Goal: Check status: Check status

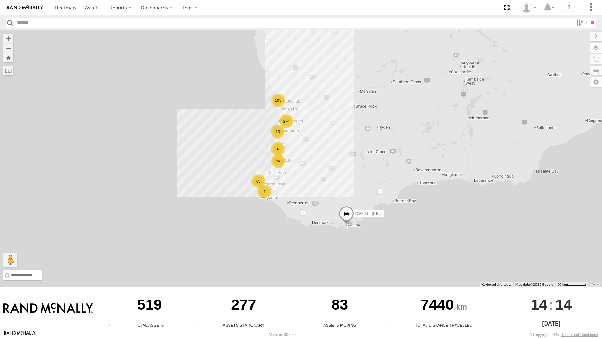
click at [263, 180] on div "89" at bounding box center [258, 181] width 14 height 14
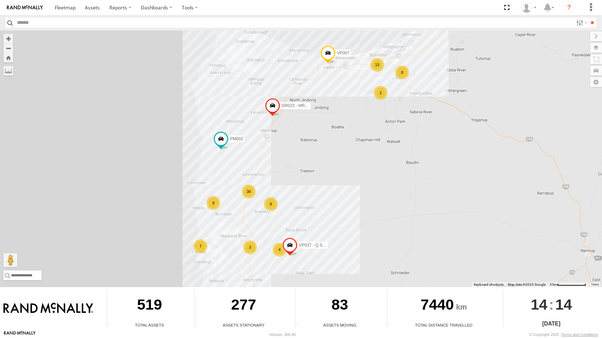
click at [217, 200] on div "9" at bounding box center [213, 203] width 14 height 14
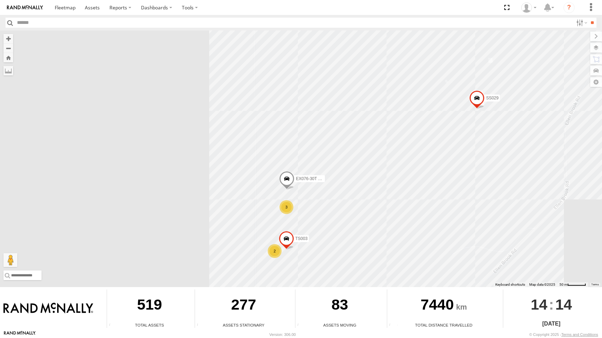
drag, startPoint x: 249, startPoint y: 215, endPoint x: 249, endPoint y: 203, distance: 11.4
click at [249, 203] on div "CV269 - Jayden Cooper VP007 VP037 - Q Series GR023 - MRRC PM002 SS029 PM015 - K…" at bounding box center [301, 158] width 602 height 257
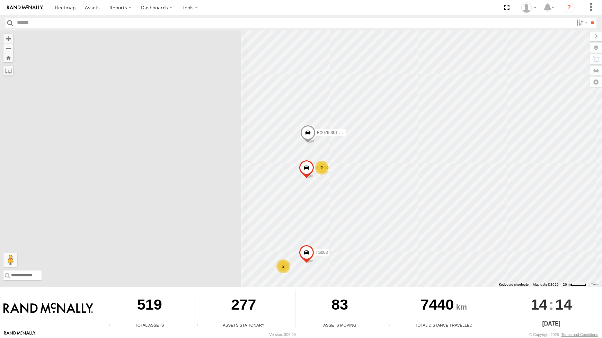
click at [317, 169] on div "2" at bounding box center [322, 168] width 14 height 14
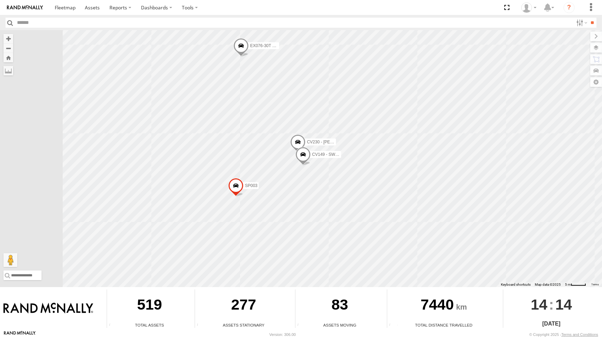
click at [306, 155] on span at bounding box center [302, 156] width 15 height 19
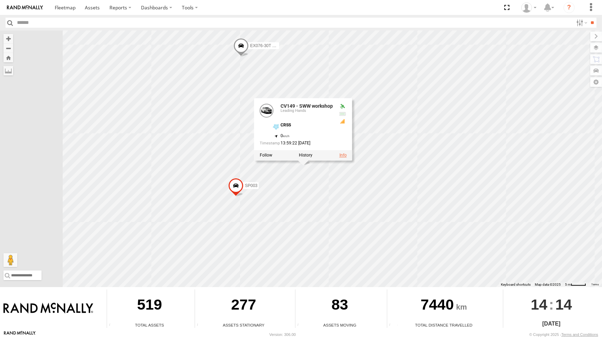
click at [345, 155] on link at bounding box center [342, 155] width 7 height 5
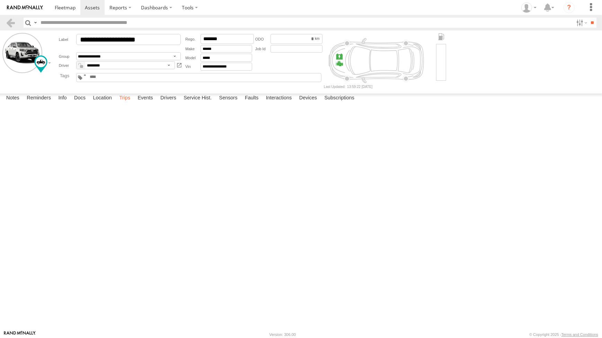
click at [124, 103] on label "Trips" at bounding box center [125, 98] width 18 height 10
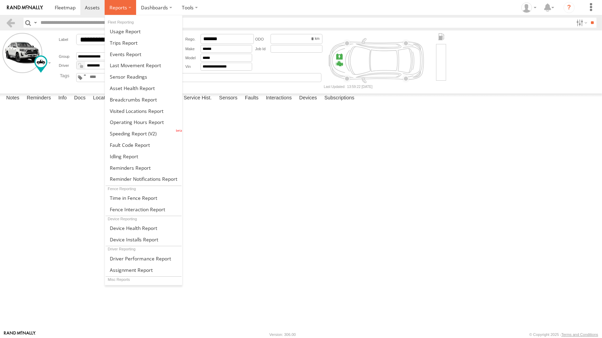
click at [125, 8] on span at bounding box center [118, 7] width 18 height 7
click at [126, 42] on span at bounding box center [124, 42] width 28 height 7
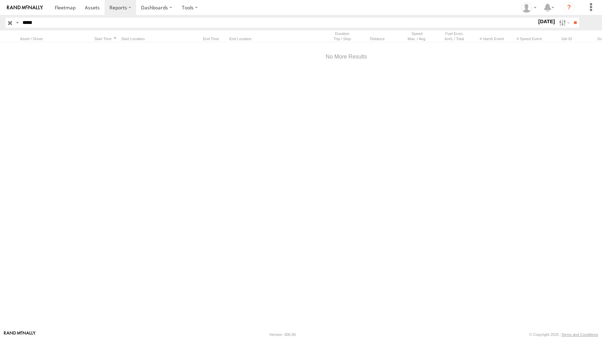
click at [49, 23] on input "*****" at bounding box center [278, 23] width 517 height 10
click at [571, 18] on input "**" at bounding box center [575, 23] width 8 height 10
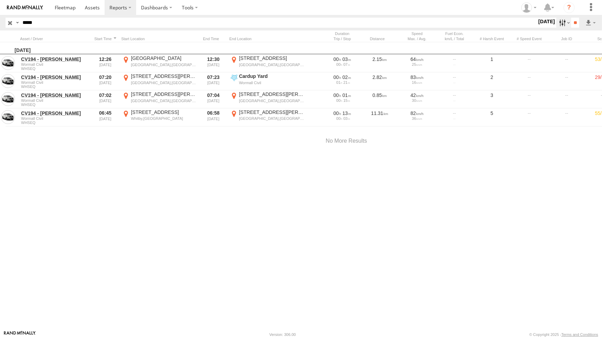
click at [564, 21] on label at bounding box center [563, 23] width 15 height 10
click at [0, 0] on label at bounding box center [0, 0] width 0 height 0
click at [572, 22] on input "**" at bounding box center [575, 23] width 8 height 10
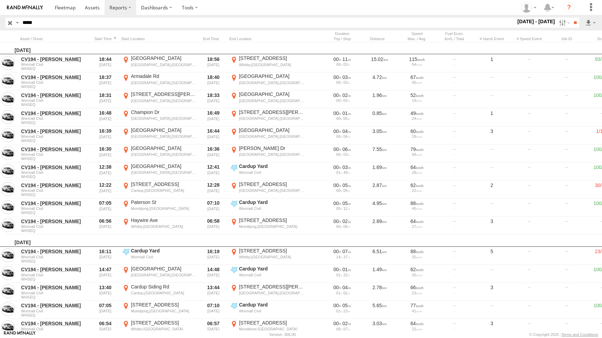
click at [49, 24] on input "*****" at bounding box center [268, 23] width 496 height 10
type input "*****"
click at [571, 18] on input "**" at bounding box center [575, 23] width 8 height 10
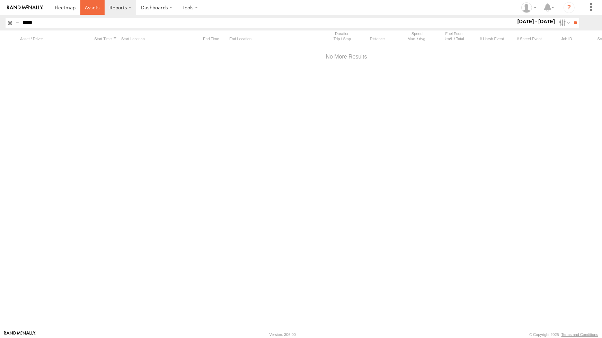
click at [93, 9] on span at bounding box center [92, 7] width 15 height 7
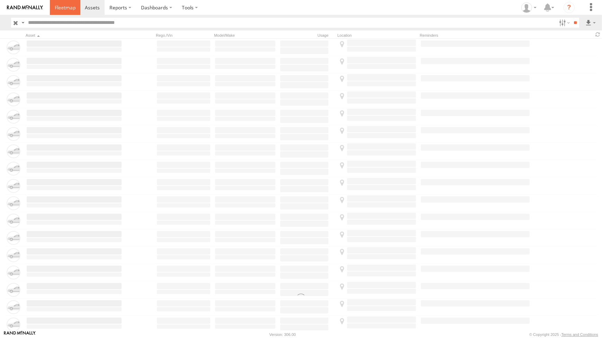
click at [62, 6] on span at bounding box center [65, 7] width 21 height 7
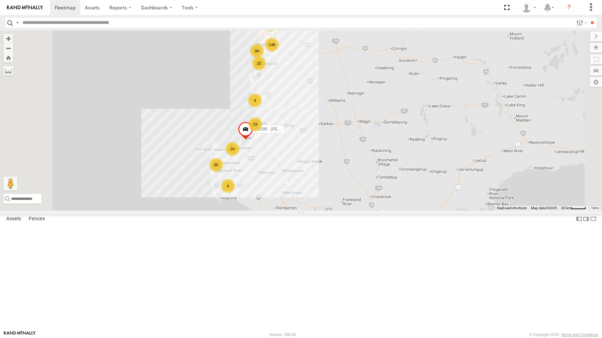
scroll to position [503, 0]
click at [223, 172] on div "65" at bounding box center [216, 165] width 14 height 14
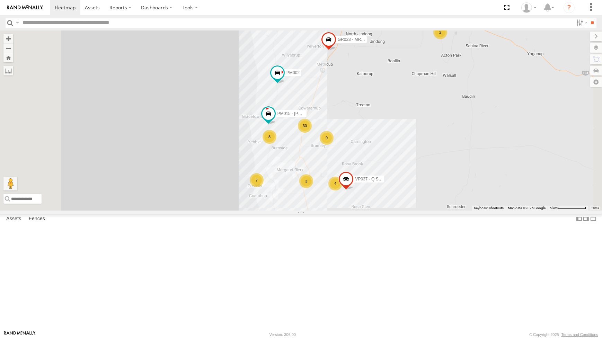
click at [276, 144] on div "8" at bounding box center [269, 137] width 14 height 14
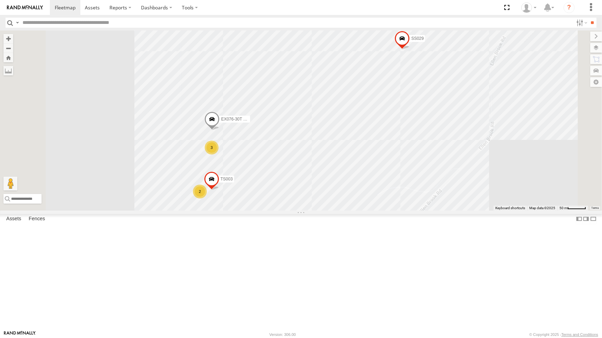
click at [219, 154] on div "3" at bounding box center [212, 148] width 14 height 14
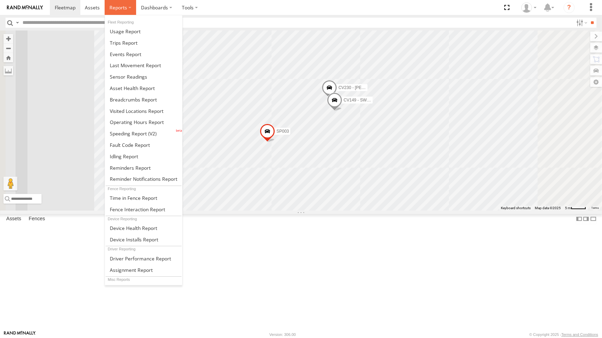
click at [124, 10] on label at bounding box center [121, 7] width 32 height 15
click at [127, 43] on span at bounding box center [124, 42] width 28 height 7
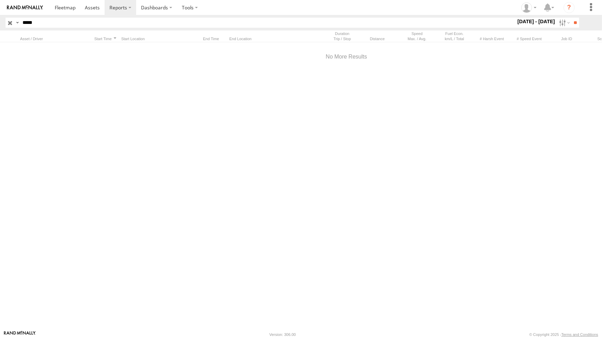
click at [44, 24] on input "*****" at bounding box center [268, 23] width 496 height 10
type input "*****"
click at [571, 18] on input "**" at bounding box center [575, 23] width 8 height 10
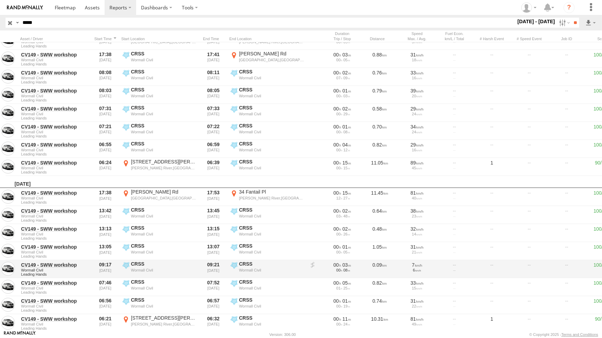
scroll to position [901, 0]
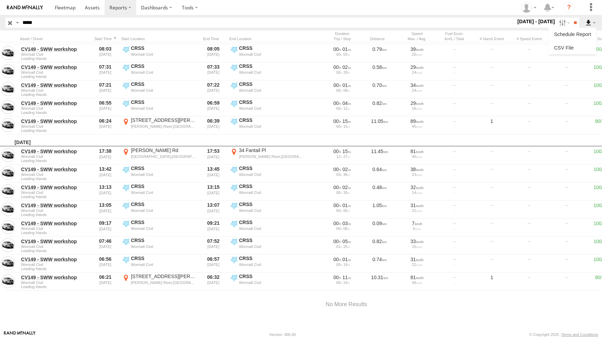
click at [595, 23] on label at bounding box center [591, 23] width 12 height 10
click at [569, 48] on link at bounding box center [572, 48] width 42 height 10
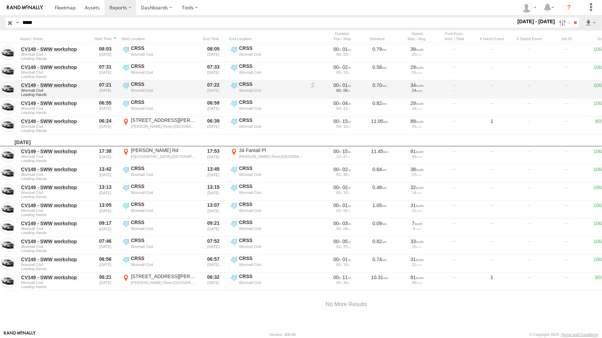
click at [527, 86] on div at bounding box center [529, 89] width 35 height 17
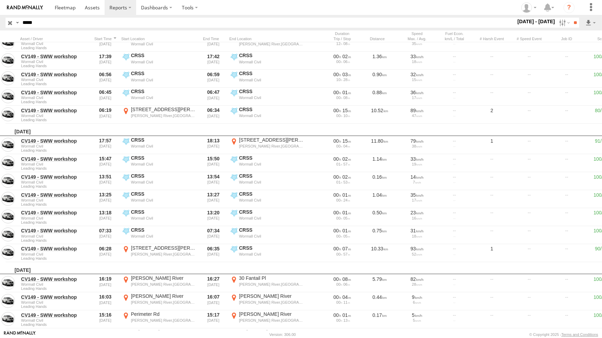
scroll to position [0, 0]
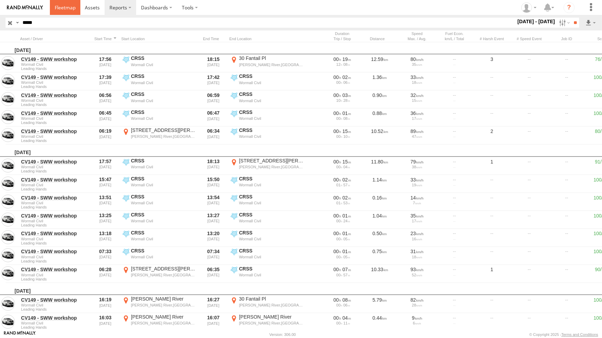
click at [66, 7] on span at bounding box center [65, 7] width 21 height 7
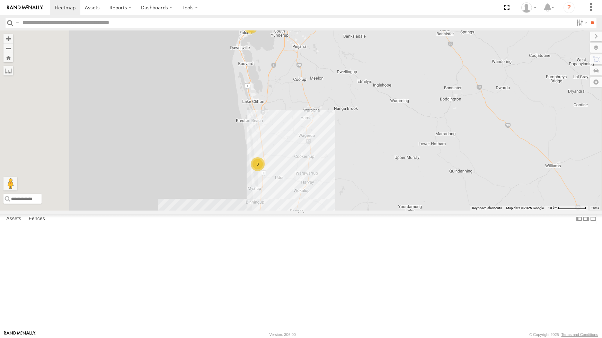
drag, startPoint x: 405, startPoint y: 83, endPoint x: 390, endPoint y: 136, distance: 55.7
click at [390, 136] on div "CV269 - Jayden Cooper CV299 - Maintenance Crew VP007 CV324 - Micheal Bedwell CV…" at bounding box center [301, 120] width 602 height 180
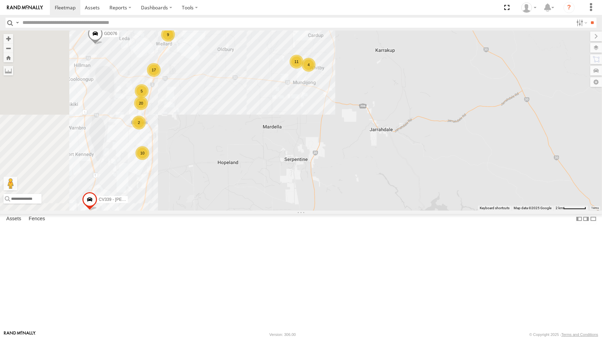
drag, startPoint x: 348, startPoint y: 102, endPoint x: 345, endPoint y: 124, distance: 22.0
click at [345, 124] on div "CV269 - Jayden Cooper CV299 - Maintenance Crew VP007 CV324 - Micheal Bedwell CV…" at bounding box center [301, 120] width 602 height 180
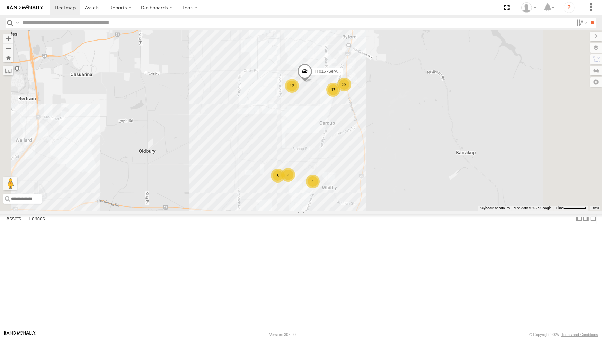
click at [340, 97] on div "17" at bounding box center [333, 90] width 14 height 14
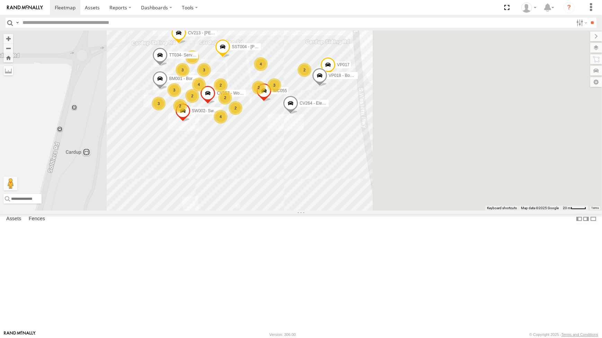
drag, startPoint x: 487, startPoint y: 250, endPoint x: 310, endPoint y: 271, distance: 178.2
click at [310, 210] on div "CV269 - Jayden Cooper CV299 - Maintenance Crew VP007 CV324 - Micheal Bedwell CV…" at bounding box center [301, 120] width 602 height 180
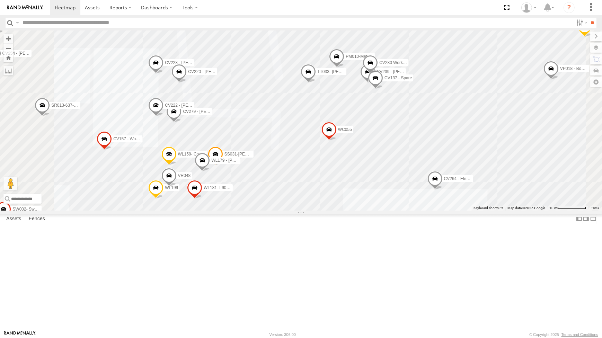
click at [297, 161] on div "CV269 - Jayden Cooper CV299 - Maintenance Crew VP007 CV324 - Micheal Bedwell CV…" at bounding box center [301, 120] width 602 height 180
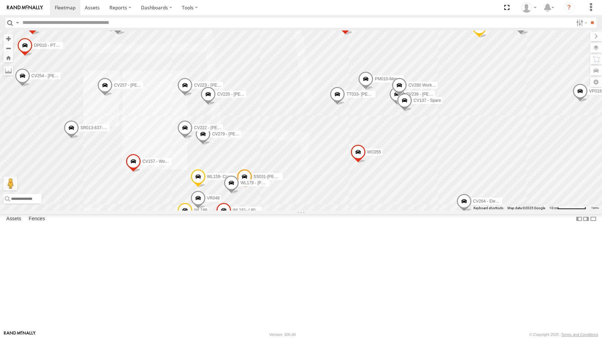
drag, startPoint x: 413, startPoint y: 175, endPoint x: 441, endPoint y: 204, distance: 40.9
click at [441, 204] on div "CV269 - Jayden Cooper CV299 - Maintenance Crew VP007 CV324 - Micheal Bedwell CV…" at bounding box center [301, 120] width 602 height 180
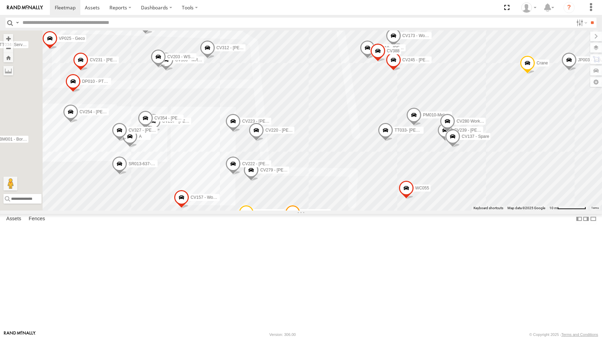
drag, startPoint x: 274, startPoint y: 110, endPoint x: 334, endPoint y: 148, distance: 71.5
click at [332, 146] on div "CV269 - Jayden Cooper CV299 - Maintenance Crew VP007 CV324 - Micheal Bedwell CV…" at bounding box center [301, 120] width 602 height 180
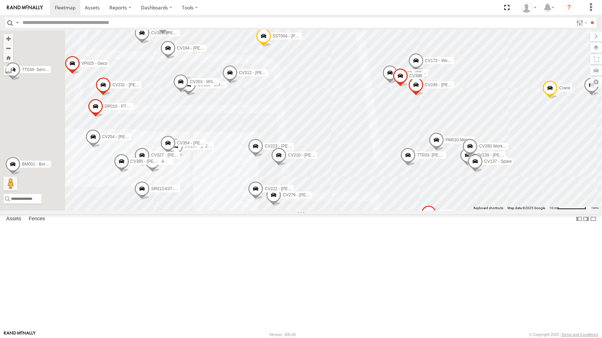
drag, startPoint x: 278, startPoint y: 138, endPoint x: 281, endPoint y: 153, distance: 15.0
click at [196, 96] on span at bounding box center [188, 86] width 15 height 19
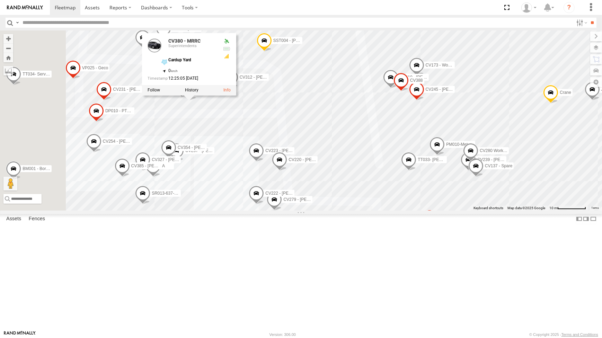
click at [307, 176] on div "CV269 - Jayden Cooper CV299 - Maintenance Crew VP007 CV324 - Micheal Bedwell CV…" at bounding box center [301, 120] width 602 height 180
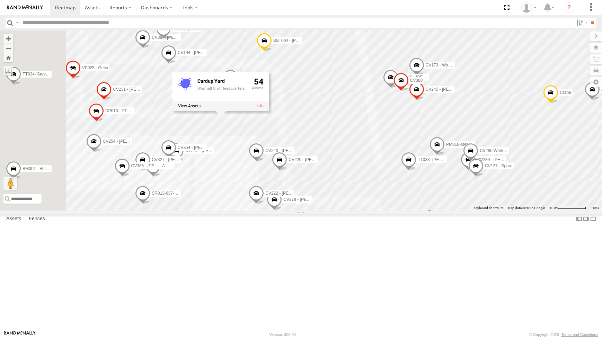
click at [316, 70] on div "CV269 - Jayden Cooper CV299 - Maintenance Crew VP007 CV324 - Micheal Bedwell CV…" at bounding box center [301, 120] width 602 height 180
click at [197, 100] on span at bounding box center [188, 91] width 15 height 19
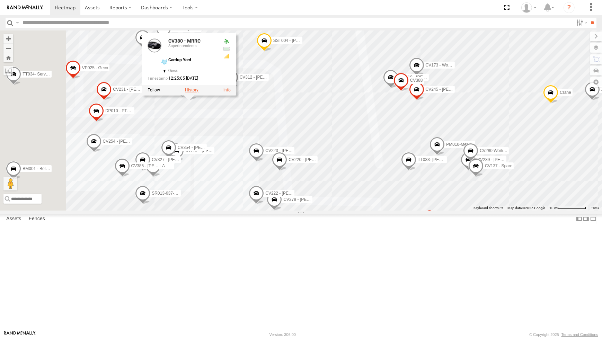
click at [198, 92] on label at bounding box center [192, 90] width 14 height 5
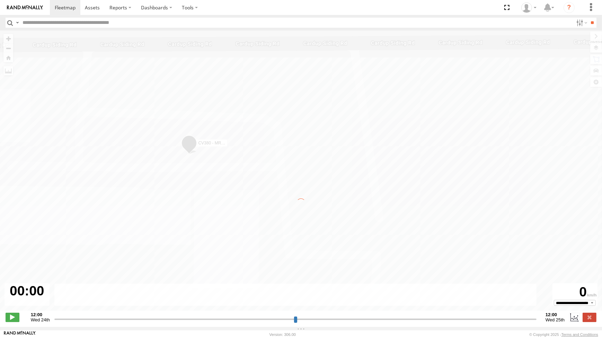
type input "**********"
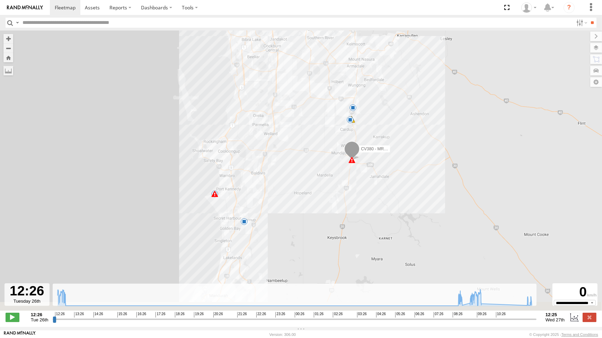
drag, startPoint x: 304, startPoint y: 236, endPoint x: 310, endPoint y: 199, distance: 37.6
click at [310, 199] on div "CV380 - MRRC 12:26 Tue 12:51 Tue 08:54 Wed 09:17 Wed 09:51 Wed 09:52 Wed 12:14 …" at bounding box center [301, 173] width 602 height 287
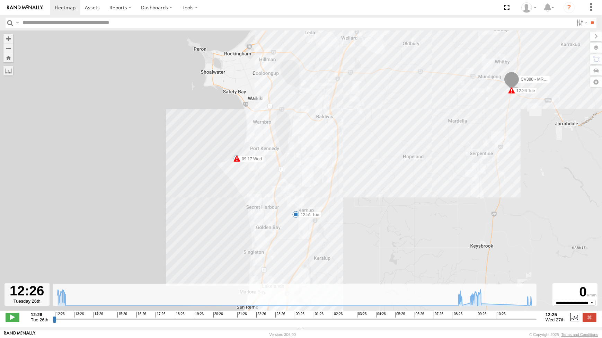
drag, startPoint x: 422, startPoint y: 132, endPoint x: 287, endPoint y: 185, distance: 145.5
click at [289, 185] on div "CV380 - MRRC 12:26 Tue 12:51 Tue 08:54 Wed 09:17 Wed 09:51 Wed 09:52 Wed 12:14 …" at bounding box center [301, 173] width 602 height 287
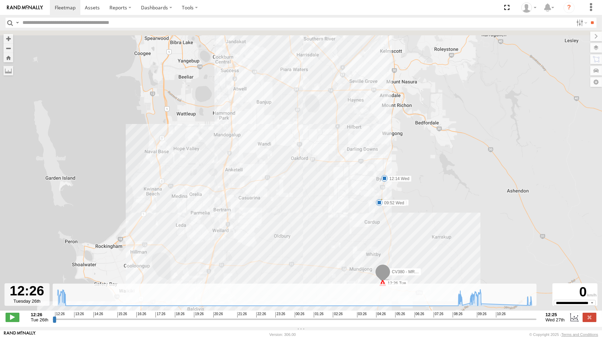
drag, startPoint x: 398, startPoint y: 73, endPoint x: 377, endPoint y: 239, distance: 167.5
click at [377, 239] on div "CV380 - MRRC 12:26 Tue 12:51 Tue 08:54 Wed 09:17 Wed 09:51 Wed 09:52 Wed 12:14 …" at bounding box center [301, 173] width 602 height 287
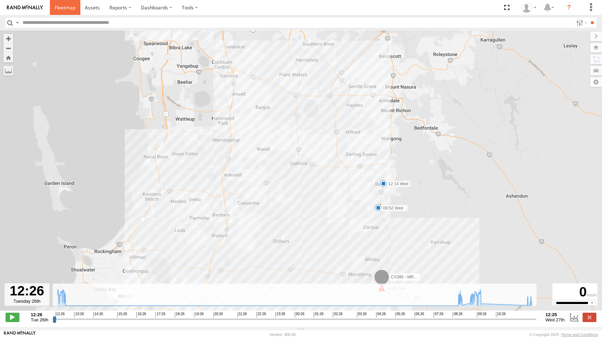
click at [58, 7] on span at bounding box center [65, 7] width 21 height 7
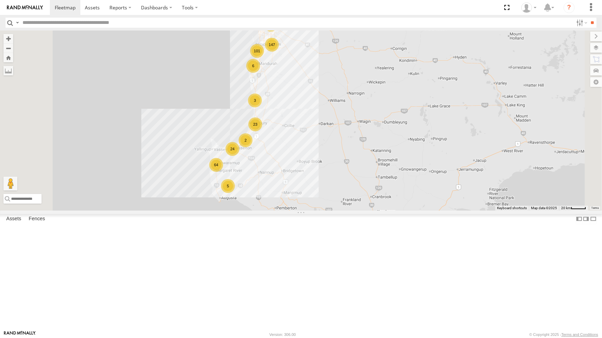
click at [24, 7] on img at bounding box center [25, 7] width 36 height 5
